Goal: Task Accomplishment & Management: Use online tool/utility

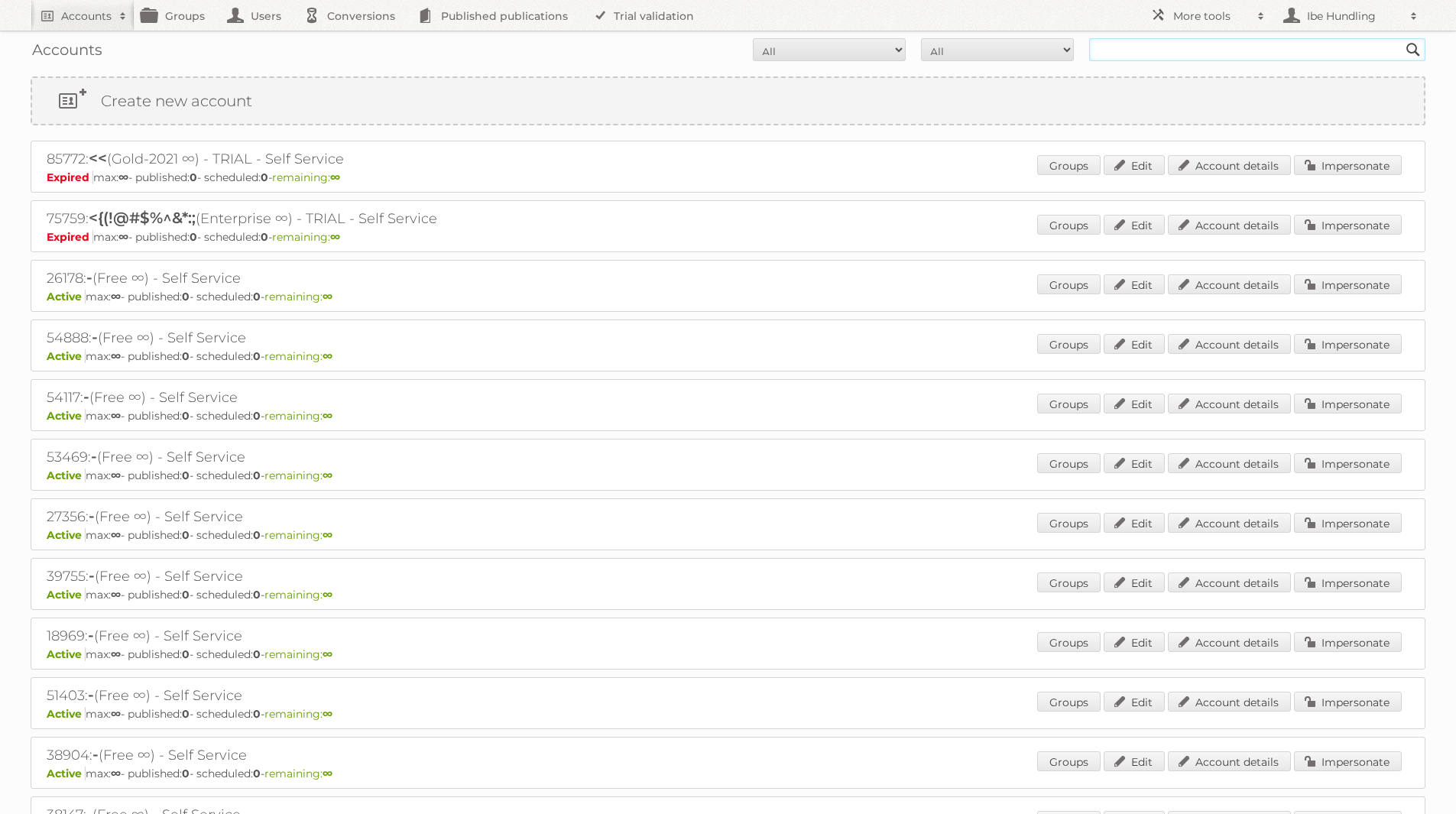
click at [1129, 55] on input "text" at bounding box center [1257, 49] width 336 height 23
type input "[PERSON_NAME]"
click at [1168, 50] on input "[PERSON_NAME]" at bounding box center [1257, 49] width 336 height 23
click at [1402, 38] on input "Search" at bounding box center [1413, 49] width 23 height 23
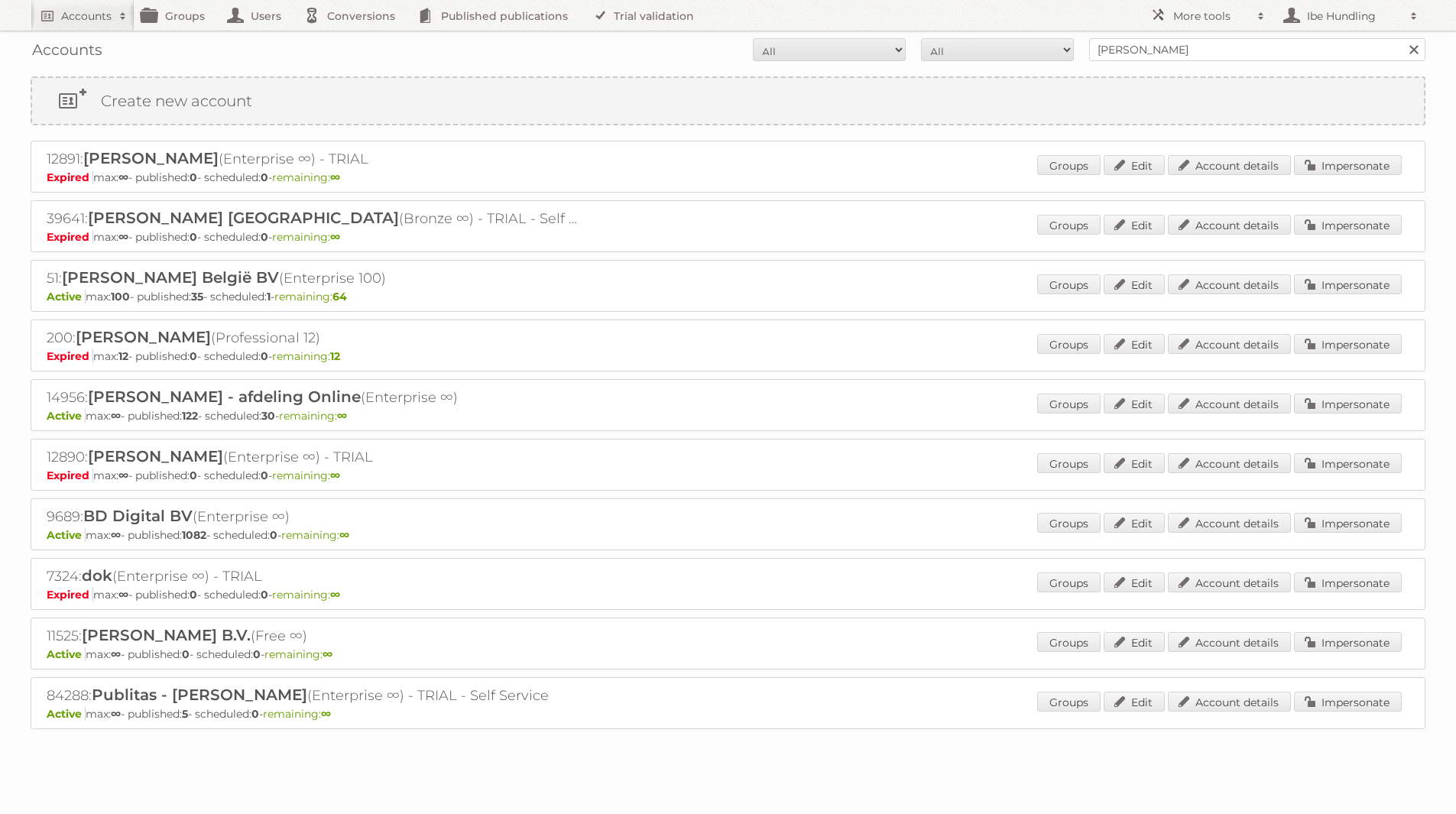
click at [1414, 384] on div "14956: Albert Heijn B.V. - afdeling Online (Enterprise ∞) Active max: ∞ - publi…" at bounding box center [728, 405] width 1395 height 52
click at [1353, 406] on link "Impersonate" at bounding box center [1348, 404] width 108 height 20
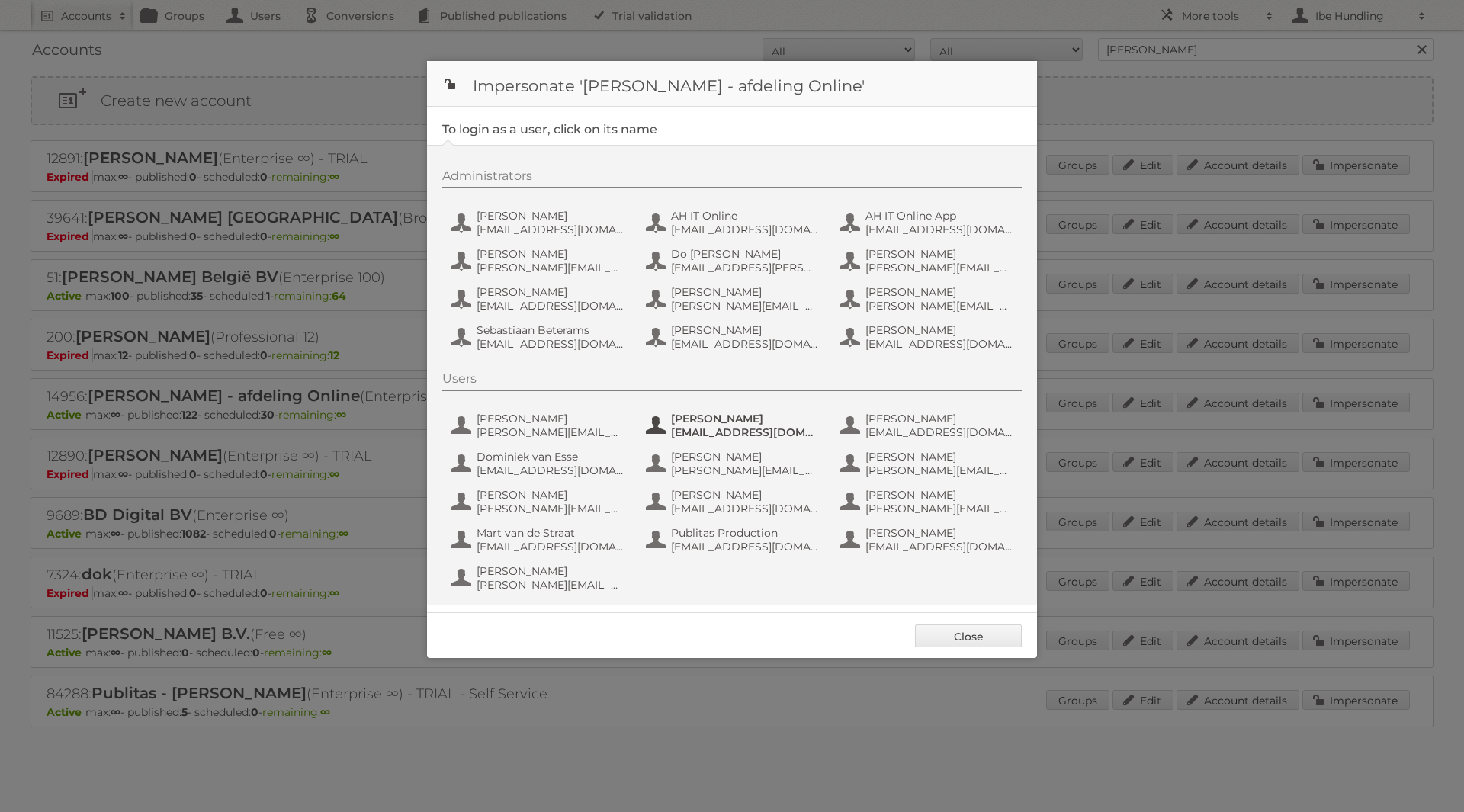
click at [709, 424] on span "Anne van der Knaap" at bounding box center [745, 418] width 148 height 14
